Goal: Check status: Check status

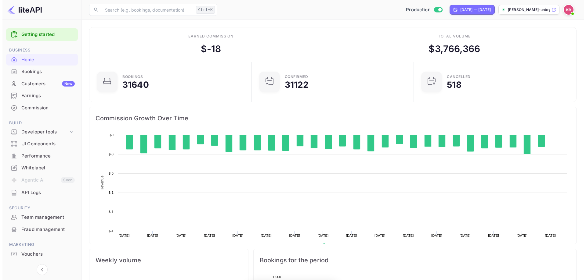
scroll to position [95, 154]
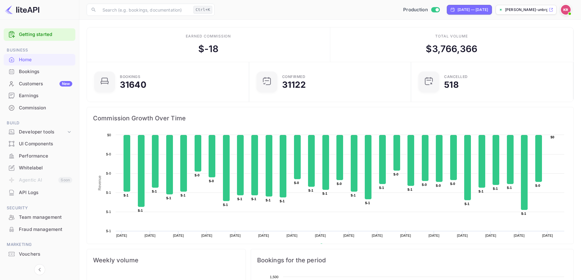
click at [49, 72] on div "Bookings" at bounding box center [45, 71] width 53 height 7
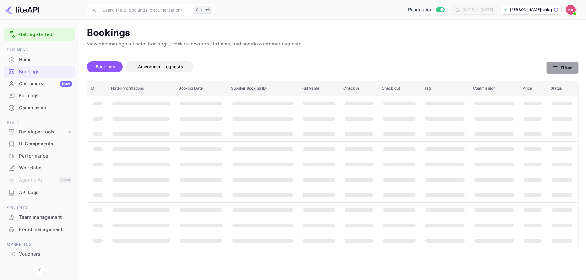
click at [565, 71] on button "Filter" at bounding box center [562, 68] width 32 height 13
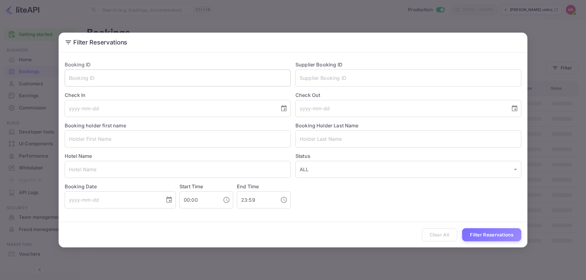
click at [126, 77] on input "text" at bounding box center [178, 78] width 226 height 17
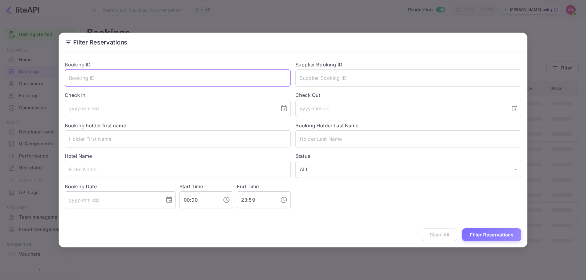
paste input "L81D2bvFq"
type input "L81D2bvFq"
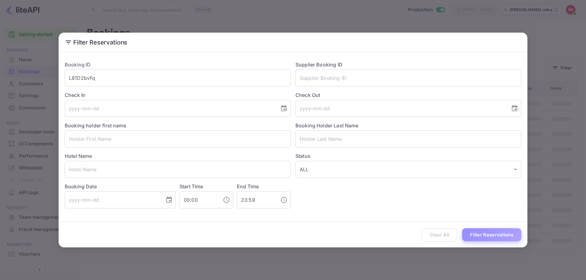
click at [483, 235] on button "Filter Reservations" at bounding box center [491, 234] width 59 height 13
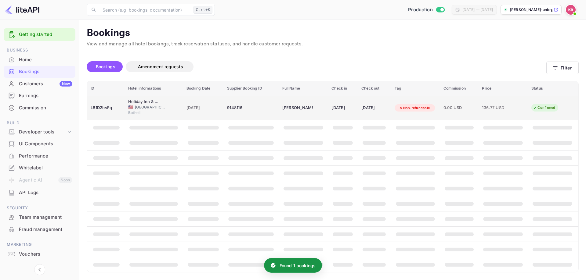
click at [227, 111] on div "9148116" at bounding box center [251, 108] width 48 height 10
